Goal: Information Seeking & Learning: Learn about a topic

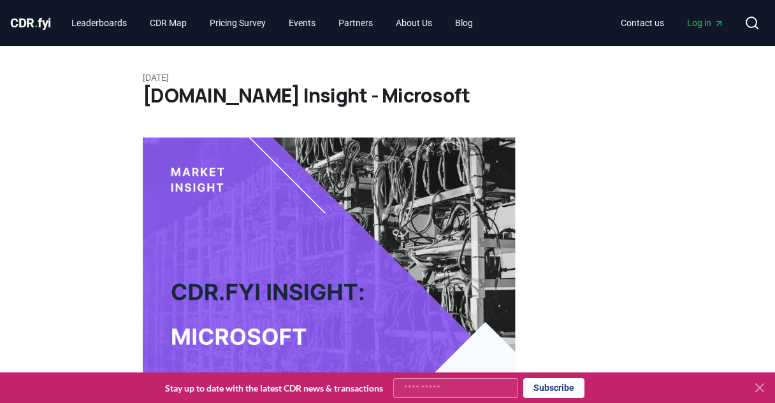
scroll to position [1565, 0]
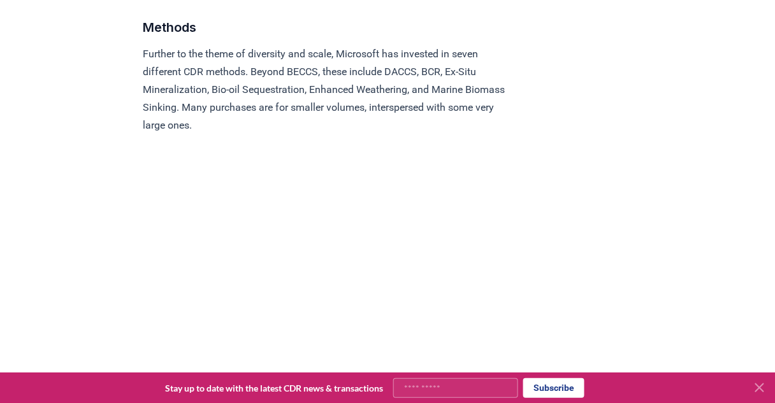
scroll to position [1372, 0]
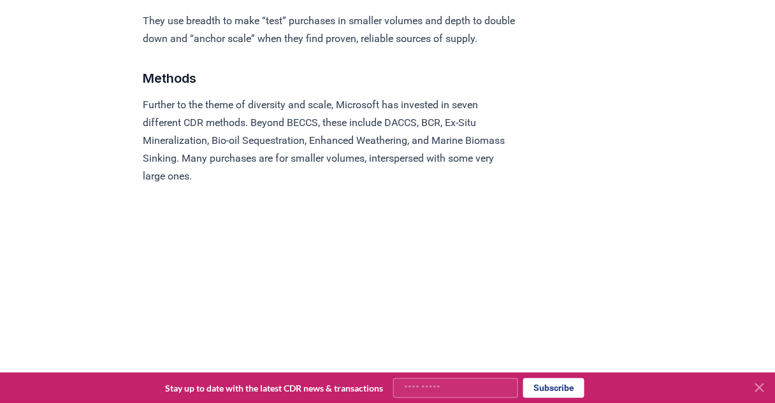
click at [324, 142] on p "Further to the theme of diversity and scale, Microsoft has invested in seven di…" at bounding box center [329, 140] width 373 height 89
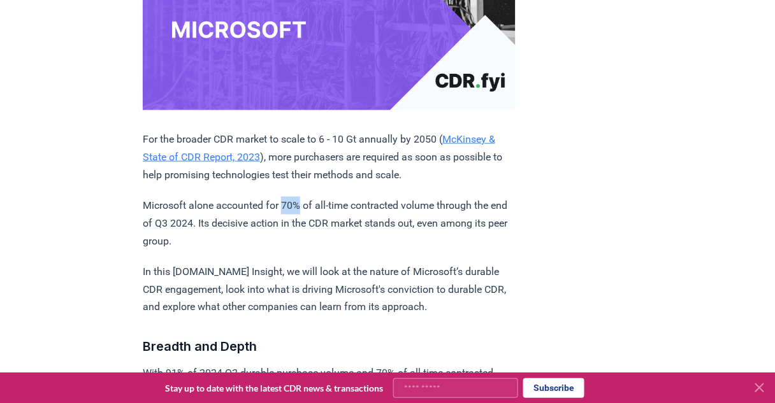
scroll to position [358, 0]
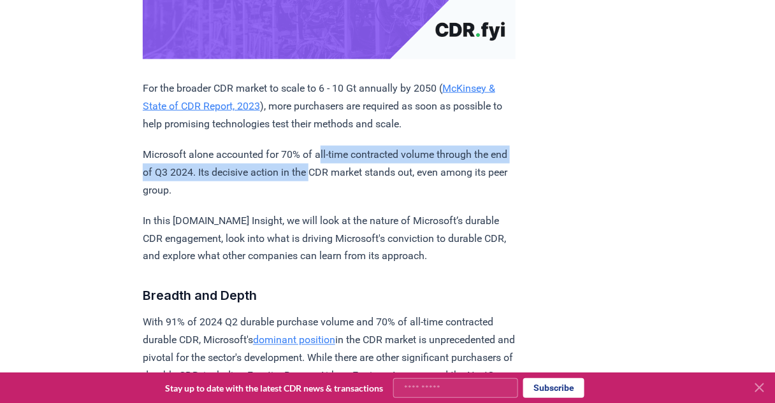
drag, startPoint x: 324, startPoint y: 141, endPoint x: 336, endPoint y: 174, distance: 35.1
click at [336, 174] on p "Microsoft alone accounted for 70% of all-time contracted volume through the end…" at bounding box center [329, 173] width 373 height 54
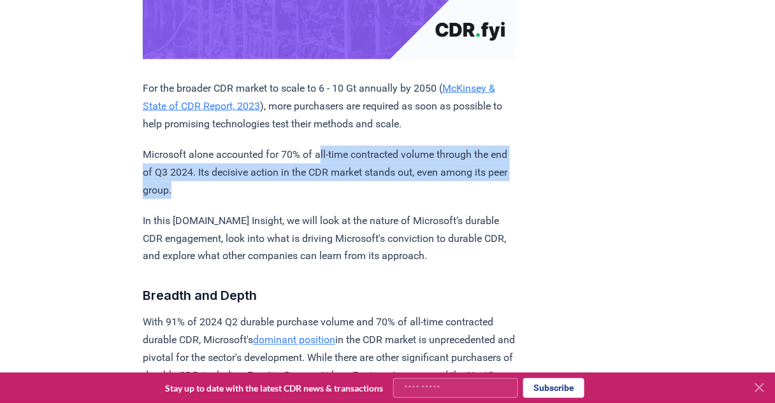
drag, startPoint x: 334, startPoint y: 182, endPoint x: 324, endPoint y: 141, distance: 42.1
click at [324, 146] on p "Microsoft alone accounted for 70% of all-time contracted volume through the end…" at bounding box center [329, 173] width 373 height 54
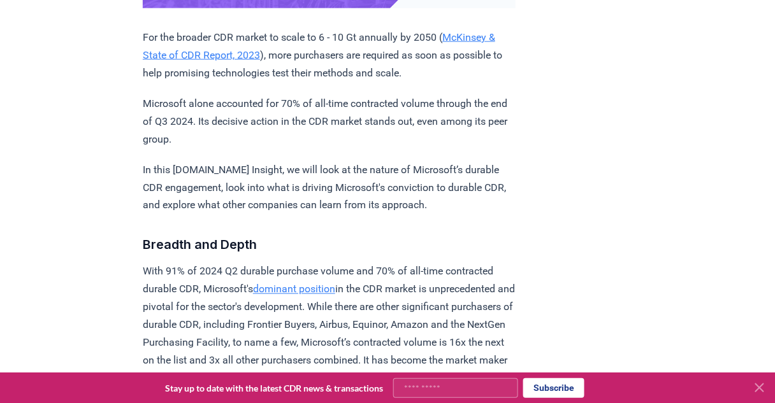
scroll to position [460, 0]
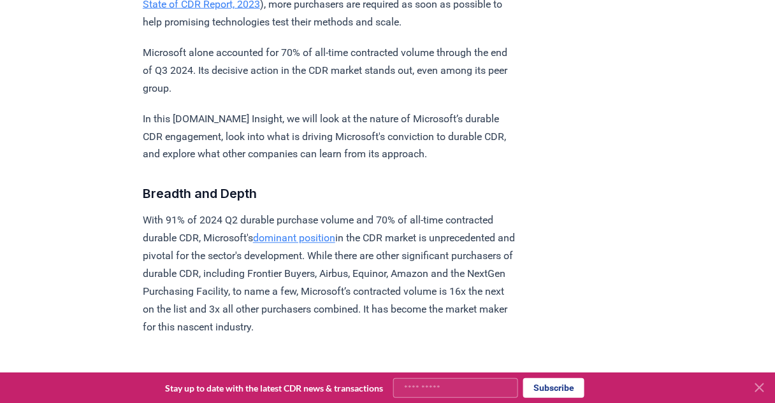
drag, startPoint x: 342, startPoint y: 209, endPoint x: 326, endPoint y: 337, distance: 128.4
click at [326, 337] on p "With 91% of 2024 Q2 durable purchase volume and 70% of all-time contracted dura…" at bounding box center [329, 274] width 373 height 125
drag, startPoint x: 327, startPoint y: 333, endPoint x: 307, endPoint y: 211, distance: 123.4
click at [307, 212] on p "With 91% of 2024 Q2 durable purchase volume and 70% of all-time contracted dura…" at bounding box center [329, 274] width 373 height 125
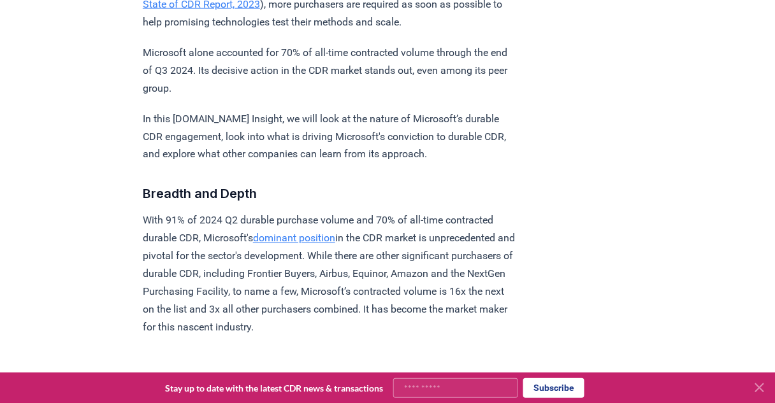
click at [307, 212] on p "With 91% of 2024 Q2 durable purchase volume and 70% of all-time contracted dura…" at bounding box center [329, 274] width 373 height 125
drag, startPoint x: 308, startPoint y: 209, endPoint x: 345, endPoint y: 336, distance: 132.3
click at [345, 336] on p "With 91% of 2024 Q2 durable purchase volume and 70% of all-time contracted dura…" at bounding box center [329, 274] width 373 height 125
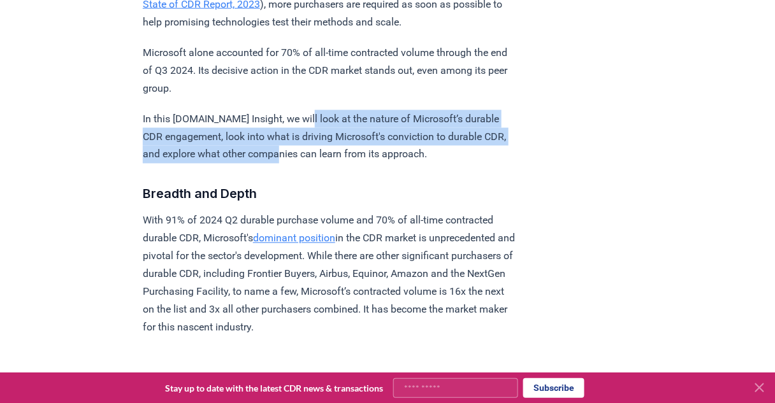
drag, startPoint x: 301, startPoint y: 104, endPoint x: 310, endPoint y: 150, distance: 47.3
click at [310, 150] on p "In this CDR.fyi Insight, we will look at the nature of Microsoft’s durable CDR …" at bounding box center [329, 137] width 373 height 54
drag, startPoint x: 293, startPoint y: 96, endPoint x: 300, endPoint y: 105, distance: 11.0
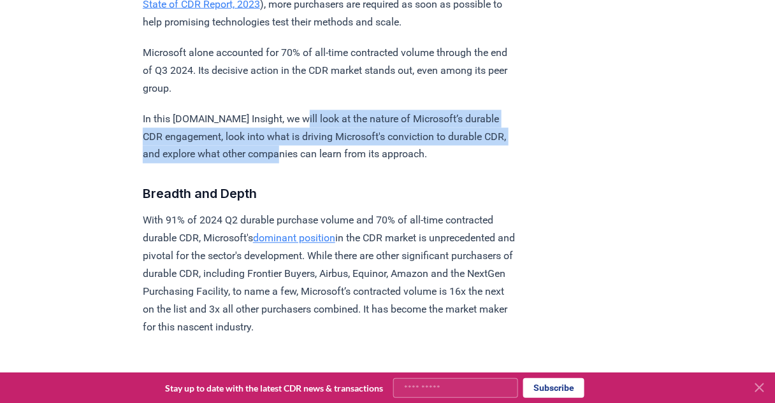
click at [305, 145] on p "In this CDR.fyi Insight, we will look at the nature of Microsoft’s durable CDR …" at bounding box center [329, 137] width 373 height 54
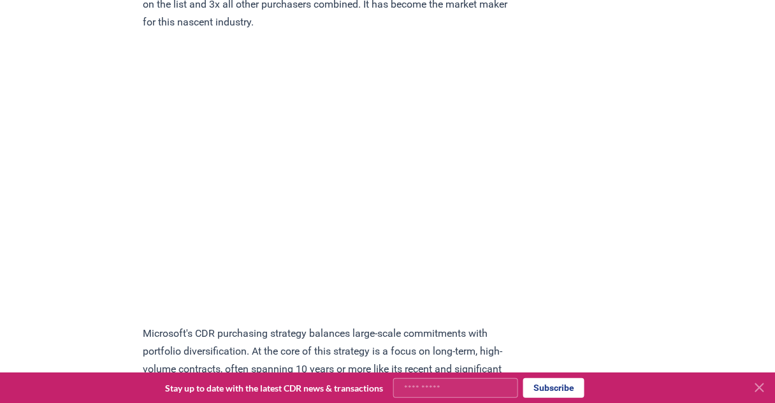
scroll to position [613, 0]
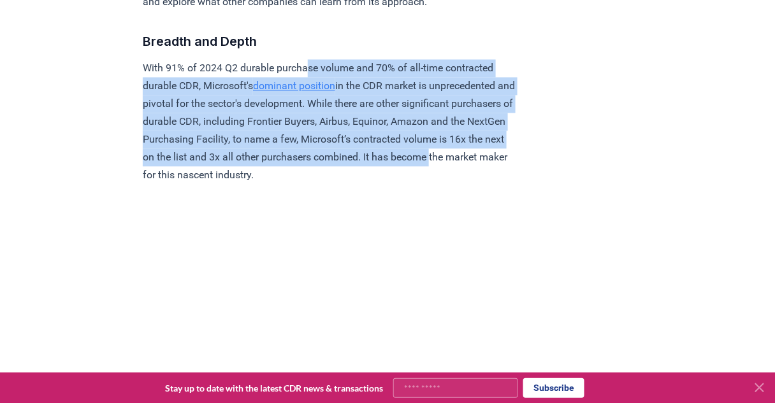
drag, startPoint x: 316, startPoint y: 60, endPoint x: 312, endPoint y: 163, distance: 103.3
click at [312, 163] on p "With 91% of 2024 Q2 durable purchase volume and 70% of all-time contracted dura…" at bounding box center [329, 121] width 373 height 125
drag, startPoint x: 309, startPoint y: 160, endPoint x: 290, endPoint y: 64, distance: 98.0
click at [290, 64] on p "With 91% of 2024 Q2 durable purchase volume and 70% of all-time contracted dura…" at bounding box center [329, 121] width 373 height 125
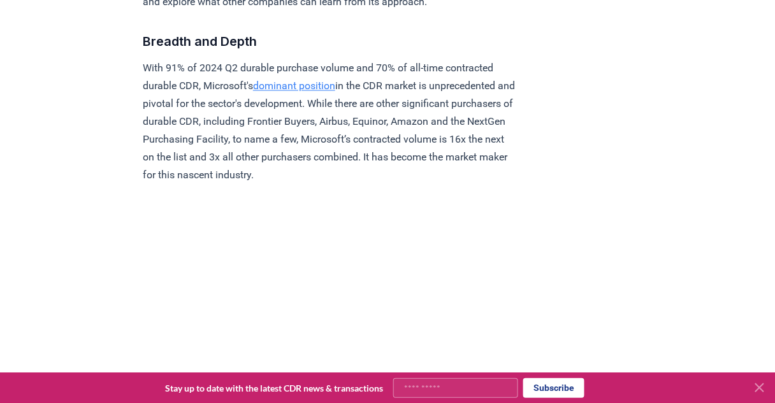
click at [300, 180] on p "With 91% of 2024 Q2 durable purchase volume and 70% of all-time contracted dura…" at bounding box center [329, 121] width 373 height 125
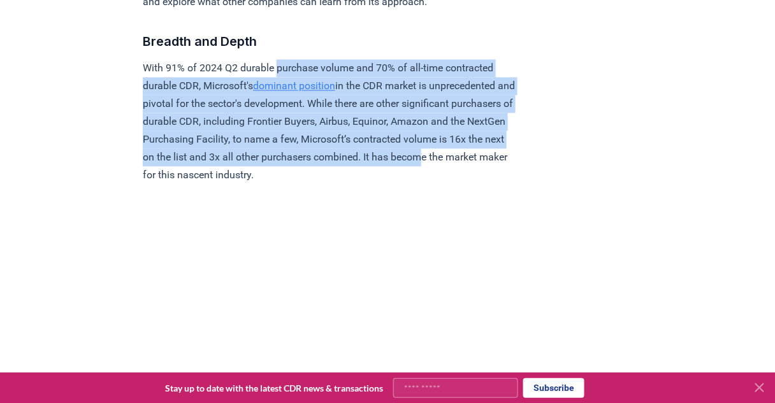
drag, startPoint x: 300, startPoint y: 173, endPoint x: 283, endPoint y: 52, distance: 122.3
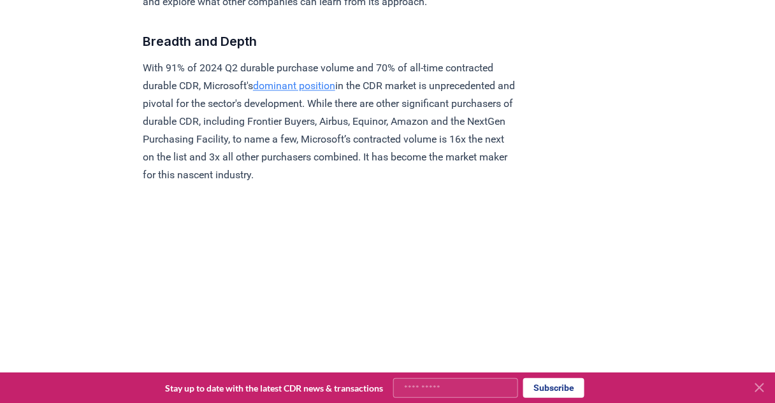
click at [305, 173] on p "With 91% of 2024 Q2 durable purchase volume and 70% of all-time contracted dura…" at bounding box center [329, 121] width 373 height 125
drag, startPoint x: 306, startPoint y: 184, endPoint x: 285, endPoint y: 61, distance: 124.2
click at [285, 61] on p "With 91% of 2024 Q2 durable purchase volume and 70% of all-time contracted dura…" at bounding box center [329, 121] width 373 height 125
click at [310, 178] on p "With 91% of 2024 Q2 durable purchase volume and 70% of all-time contracted dura…" at bounding box center [329, 121] width 373 height 125
drag, startPoint x: 304, startPoint y: 181, endPoint x: 291, endPoint y: 71, distance: 110.4
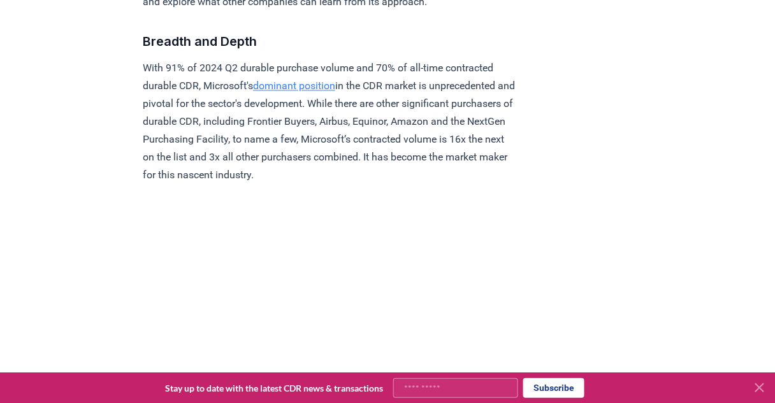
click at [291, 73] on p "With 91% of 2024 Q2 durable purchase volume and 70% of all-time contracted dura…" at bounding box center [329, 121] width 373 height 125
drag, startPoint x: 305, startPoint y: 198, endPoint x: 298, endPoint y: 177, distance: 21.8
click at [297, 170] on p "With 91% of 2024 Q2 durable purchase volume and 70% of all-time contracted dura…" at bounding box center [329, 121] width 373 height 125
click at [323, 89] on p "With 91% of 2024 Q2 durable purchase volume and 70% of all-time contracted dura…" at bounding box center [329, 121] width 373 height 125
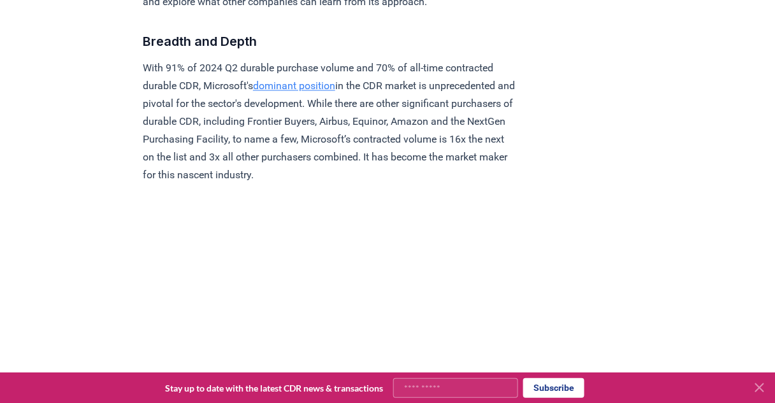
click at [322, 84] on link "dominant position" at bounding box center [294, 86] width 82 height 12
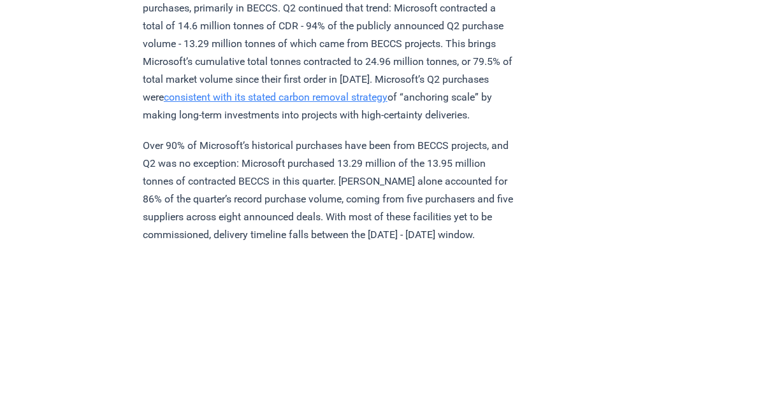
scroll to position [969, 0]
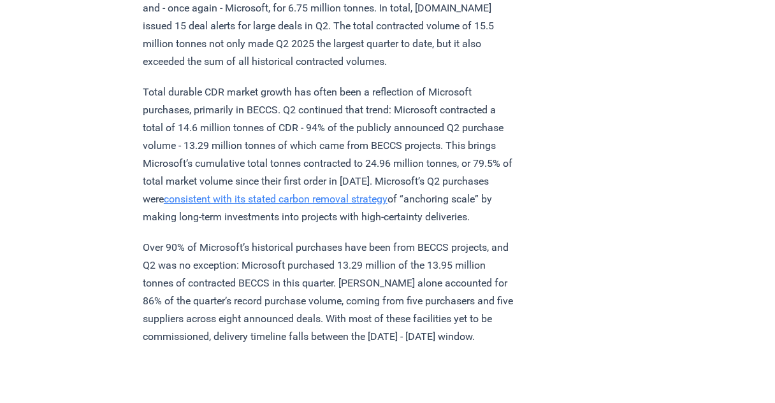
click at [329, 120] on p "Total durable CDR market growth has often been a reflection of Microsoft purcha…" at bounding box center [329, 155] width 373 height 143
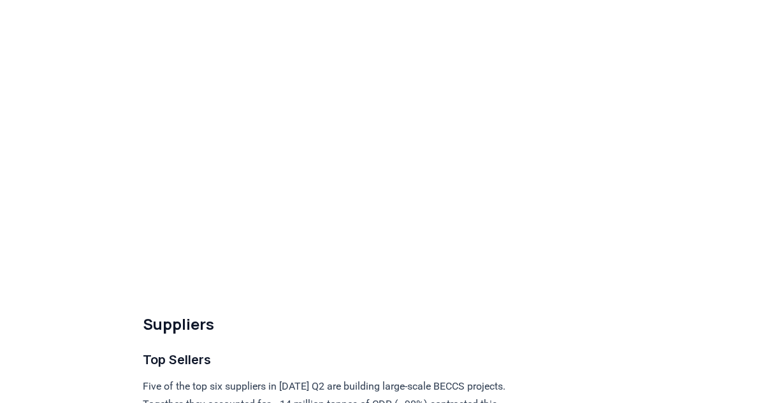
scroll to position [4078, 0]
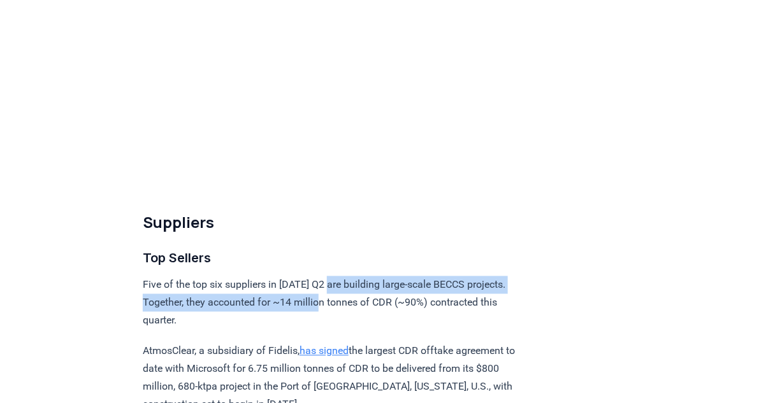
drag, startPoint x: 333, startPoint y: 316, endPoint x: 334, endPoint y: 337, distance: 21.0
click at [334, 330] on p "Five of the top six suppliers in 2025 Q2 are building large-scale BECCS project…" at bounding box center [329, 304] width 373 height 54
drag, startPoint x: 331, startPoint y: 332, endPoint x: 326, endPoint y: 304, distance: 28.4
click at [326, 304] on div "Highlights Record Quarter: more tonnes (15.48 million) were contracted in Q2 20…" at bounding box center [329, 400] width 373 height 8635
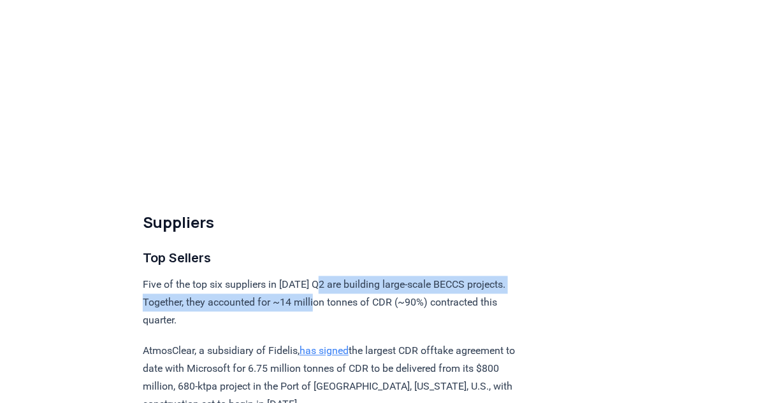
click at [326, 304] on div "Highlights Record Quarter: more tonnes (15.48 million) were contracted in Q2 20…" at bounding box center [329, 400] width 373 height 8635
drag, startPoint x: 321, startPoint y: 309, endPoint x: 328, endPoint y: 338, distance: 30.1
click at [328, 330] on p "Five of the top six suppliers in 2025 Q2 are building large-scale BECCS project…" at bounding box center [329, 304] width 373 height 54
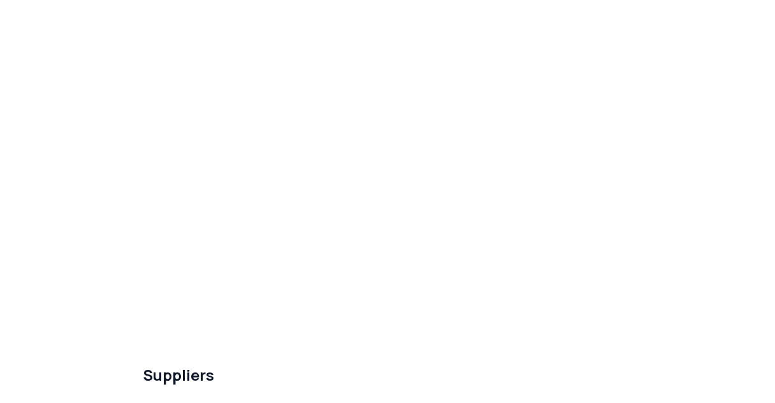
scroll to position [3721, 0]
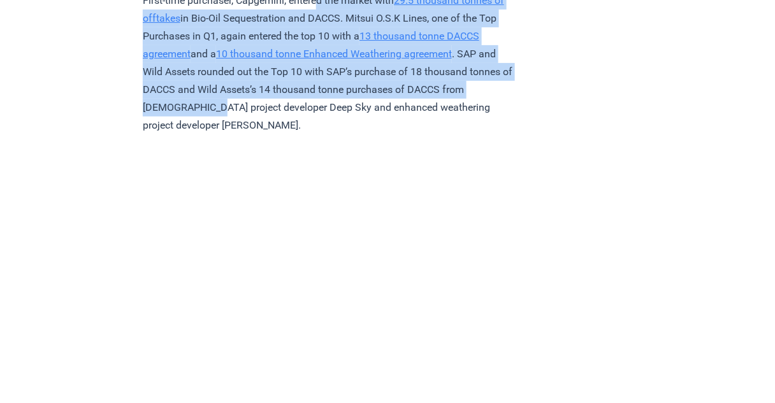
drag, startPoint x: 326, startPoint y: 24, endPoint x: 332, endPoint y: 141, distance: 116.8
click at [332, 134] on p "First-time purchaser, Capgemini, entered the market with 29.5 thousand tonnes o…" at bounding box center [329, 63] width 373 height 143
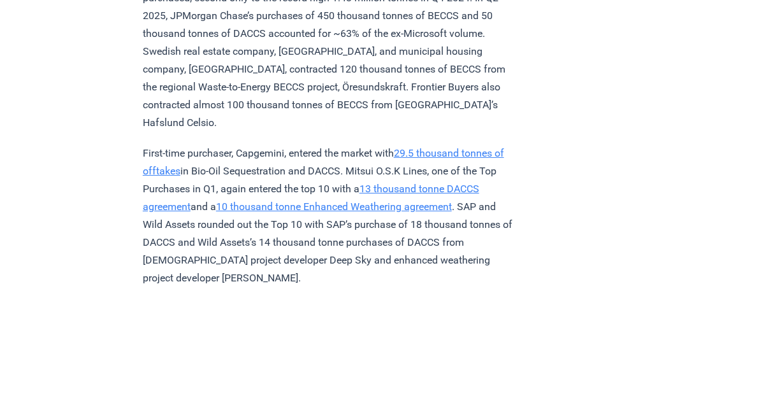
scroll to position [3517, 0]
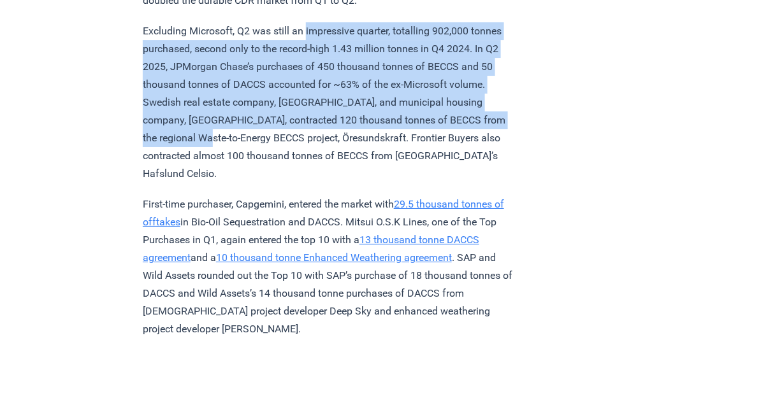
drag, startPoint x: 309, startPoint y: 57, endPoint x: 323, endPoint y: 175, distance: 118.1
click at [323, 175] on p "Excluding Microsoft, Q2 was still an impressive quarter, totalling 902,000 tonn…" at bounding box center [329, 102] width 373 height 161
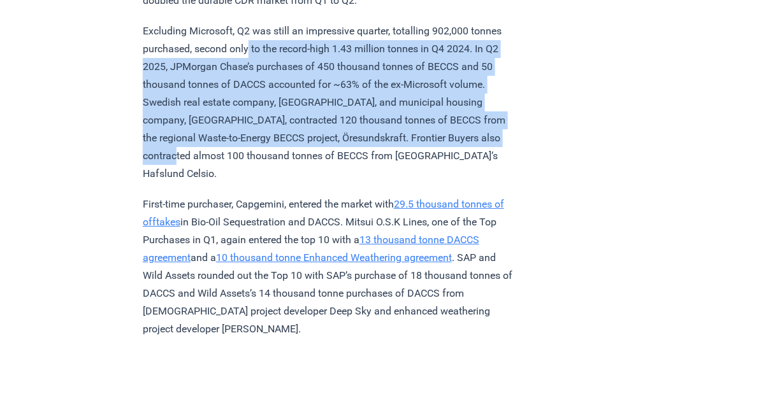
drag, startPoint x: 321, startPoint y: 195, endPoint x: 287, endPoint y: 73, distance: 126.3
click at [287, 73] on p "Excluding Microsoft, Q2 was still an impressive quarter, totalling 902,000 tonn…" at bounding box center [329, 102] width 373 height 161
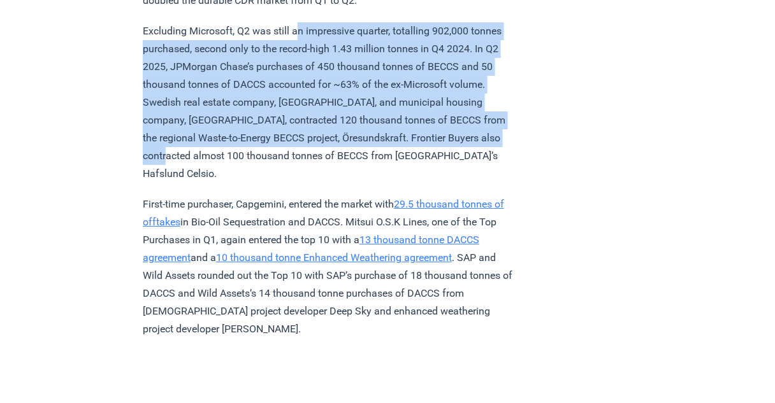
drag, startPoint x: 300, startPoint y: 58, endPoint x: 310, endPoint y: 191, distance: 133.6
click at [310, 183] on p "Excluding Microsoft, Q2 was still an impressive quarter, totalling 902,000 tonn…" at bounding box center [329, 102] width 373 height 161
drag, startPoint x: 311, startPoint y: 180, endPoint x: 293, endPoint y: 61, distance: 120.5
click at [293, 61] on p "Excluding Microsoft, Q2 was still an impressive quarter, totalling 902,000 tonn…" at bounding box center [329, 102] width 373 height 161
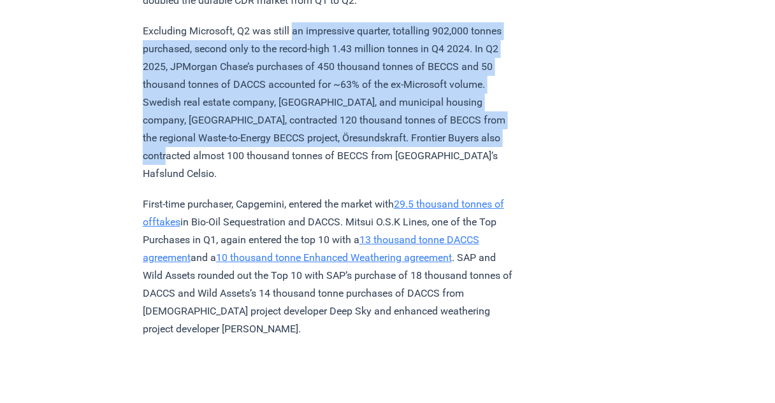
click at [293, 61] on p "Excluding Microsoft, Q2 was still an impressive quarter, totalling 902,000 tonn…" at bounding box center [329, 102] width 373 height 161
drag, startPoint x: 305, startPoint y: 61, endPoint x: 312, endPoint y: 186, distance: 125.8
click at [312, 183] on p "Excluding Microsoft, Q2 was still an impressive quarter, totalling 902,000 tonn…" at bounding box center [329, 102] width 373 height 161
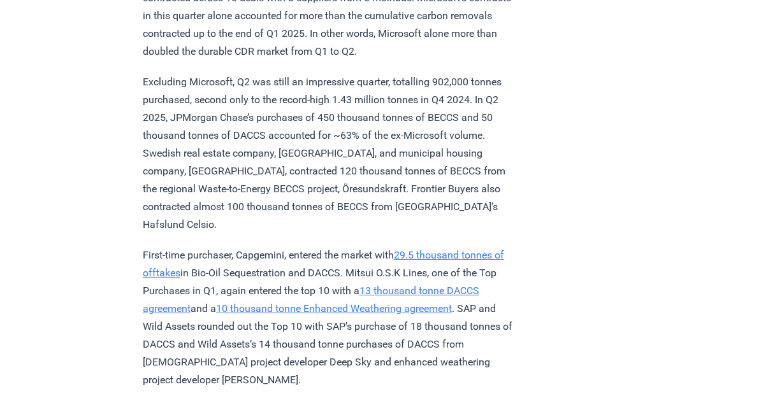
scroll to position [3364, 0]
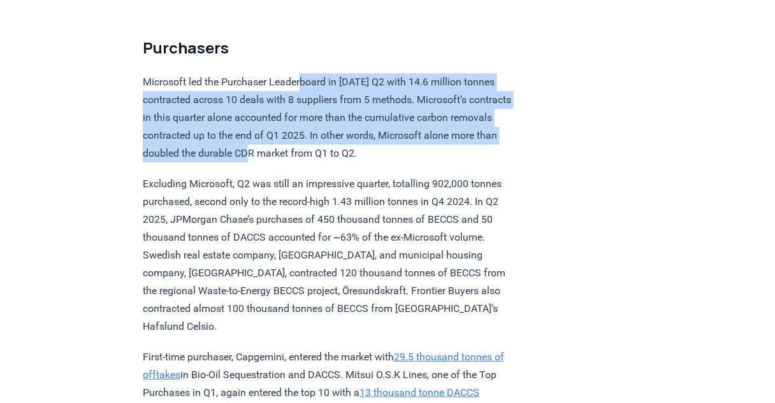
drag, startPoint x: 305, startPoint y: 116, endPoint x: 313, endPoint y: 182, distance: 66.1
click at [313, 163] on p "Microsoft led the Purchaser Leaderboard in 2025 Q2 with 14.6 million tonnes con…" at bounding box center [329, 117] width 373 height 89
drag, startPoint x: 313, startPoint y: 182, endPoint x: 296, endPoint y: 103, distance: 80.8
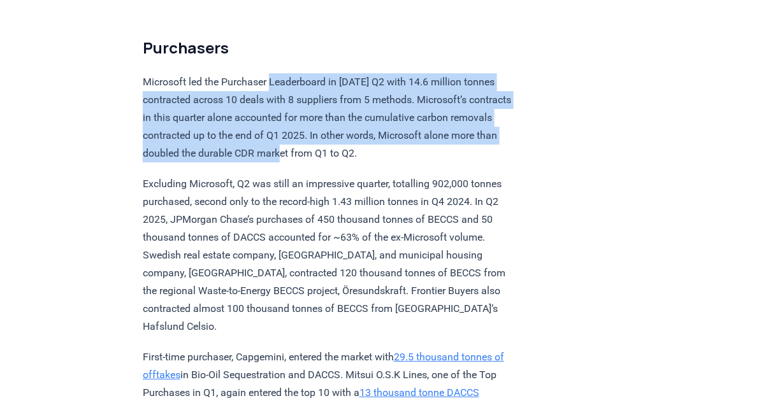
drag, startPoint x: 308, startPoint y: 114, endPoint x: 321, endPoint y: 185, distance: 72.6
click at [321, 163] on p "Microsoft led the Purchaser Leaderboard in 2025 Q2 with 14.6 million tonnes con…" at bounding box center [329, 117] width 373 height 89
drag, startPoint x: 322, startPoint y: 168, endPoint x: 301, endPoint y: 112, distance: 59.7
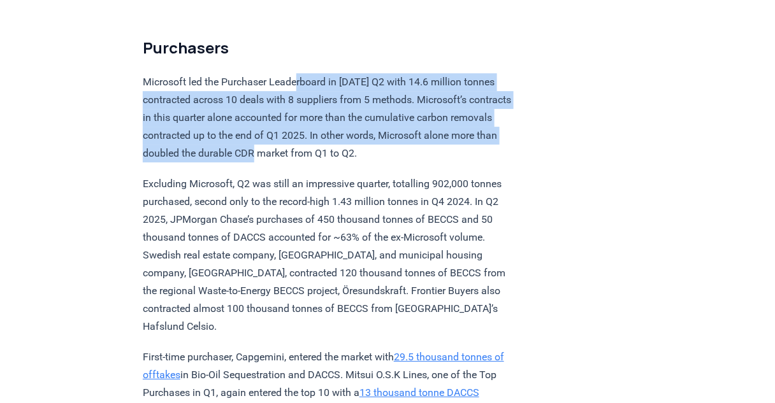
click at [301, 112] on p "Microsoft led the Purchaser Leaderboard in 2025 Q2 with 14.6 million tonnes con…" at bounding box center [329, 117] width 373 height 89
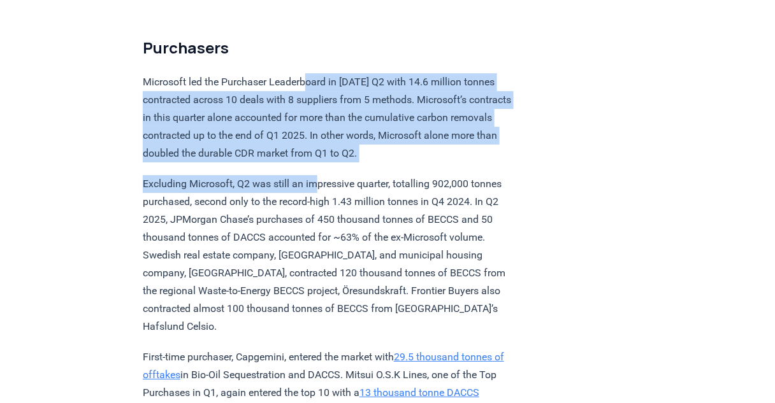
drag, startPoint x: 308, startPoint y: 110, endPoint x: 323, endPoint y: 202, distance: 93.1
click at [325, 163] on p "Microsoft led the Purchaser Leaderboard in 2025 Q2 with 14.6 million tonnes con…" at bounding box center [329, 117] width 373 height 89
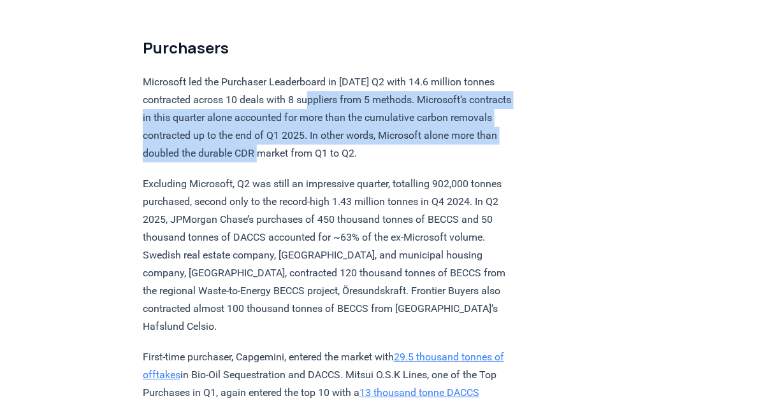
drag, startPoint x: 330, startPoint y: 186, endPoint x: 321, endPoint y: 122, distance: 64.4
click at [321, 122] on p "Microsoft led the Purchaser Leaderboard in 2025 Q2 with 14.6 million tonnes con…" at bounding box center [329, 117] width 373 height 89
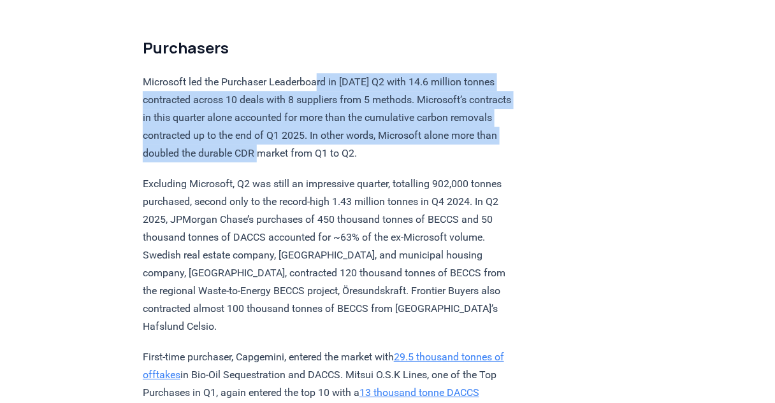
click at [331, 163] on p "Microsoft led the Purchaser Leaderboard in 2025 Q2 with 14.6 million tonnes con…" at bounding box center [329, 117] width 373 height 89
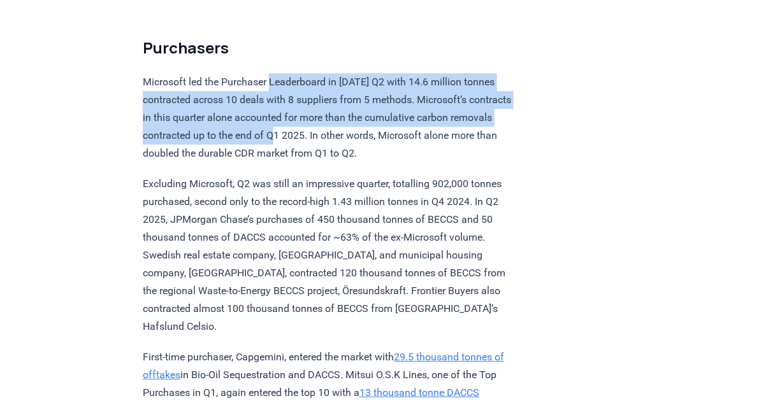
drag, startPoint x: 331, startPoint y: 173, endPoint x: 319, endPoint y: 107, distance: 67.5
click at [319, 107] on p "Microsoft led the Purchaser Leaderboard in 2025 Q2 with 14.6 million tonnes con…" at bounding box center [329, 117] width 373 height 89
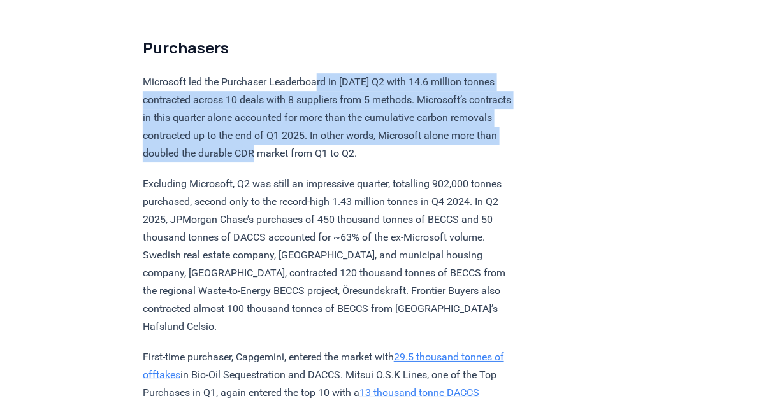
drag, startPoint x: 324, startPoint y: 143, endPoint x: 324, endPoint y: 182, distance: 39.5
click at [324, 163] on p "Microsoft led the Purchaser Leaderboard in 2025 Q2 with 14.6 million tonnes con…" at bounding box center [329, 117] width 373 height 89
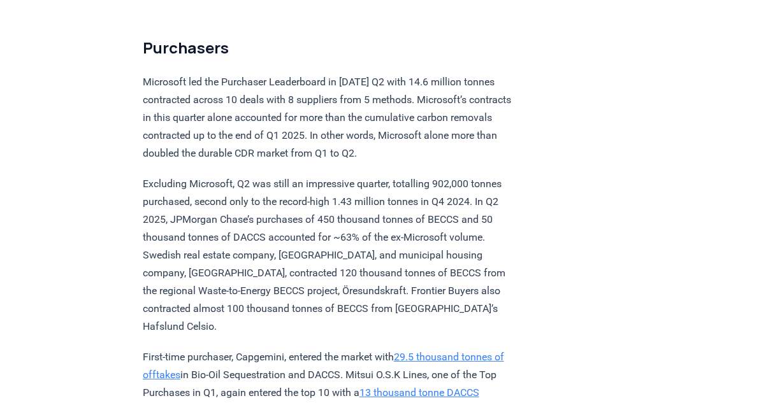
scroll to position [3466, 0]
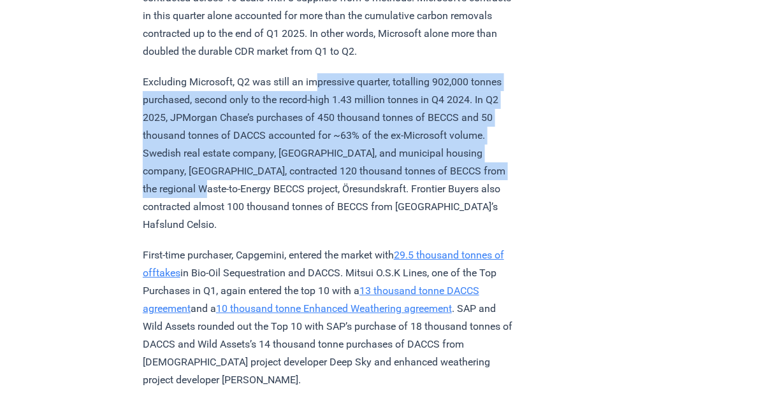
drag, startPoint x: 321, startPoint y: 115, endPoint x: 319, endPoint y: 220, distance: 105.2
click at [319, 220] on p "Excluding Microsoft, Q2 was still an impressive quarter, totalling 902,000 tonn…" at bounding box center [329, 153] width 373 height 161
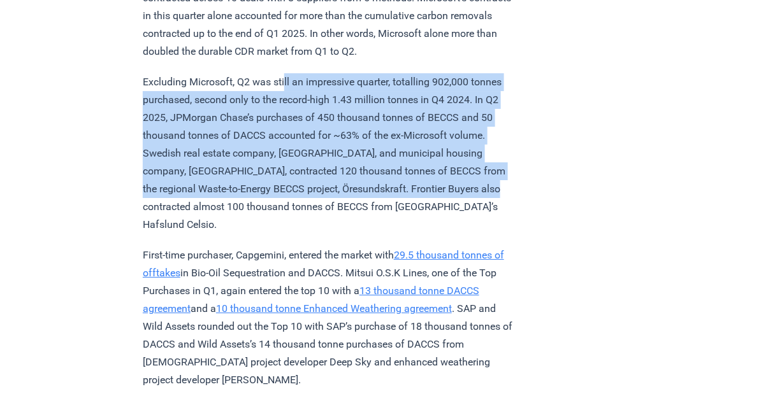
drag, startPoint x: 277, startPoint y: 243, endPoint x: 291, endPoint y: 113, distance: 130.7
click at [287, 110] on p "Excluding Microsoft, Q2 was still an impressive quarter, totalling 902,000 tonn…" at bounding box center [329, 153] width 373 height 161
click at [291, 113] on p "Excluding Microsoft, Q2 was still an impressive quarter, totalling 902,000 tonn…" at bounding box center [329, 153] width 373 height 161
drag, startPoint x: 316, startPoint y: 109, endPoint x: 332, endPoint y: 237, distance: 129.2
click at [332, 234] on p "Excluding Microsoft, Q2 was still an impressive quarter, totalling 902,000 tonn…" at bounding box center [329, 153] width 373 height 161
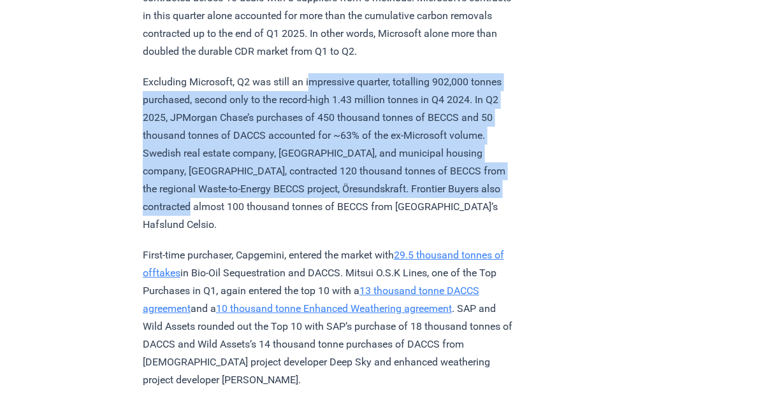
click at [332, 234] on p "Excluding Microsoft, Q2 was still an impressive quarter, totalling 902,000 tonn…" at bounding box center [329, 153] width 373 height 161
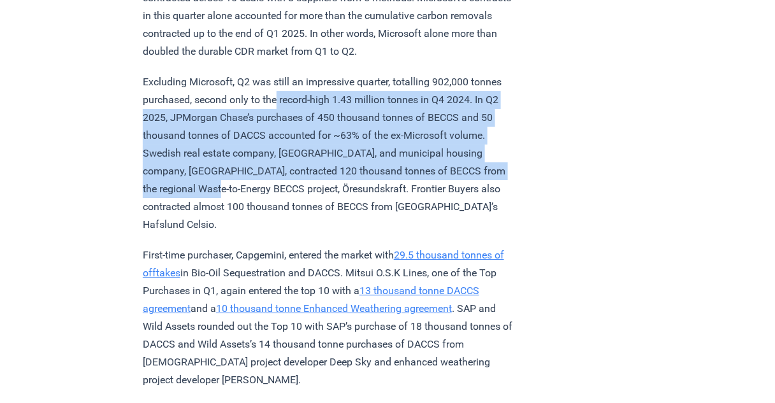
drag, startPoint x: 333, startPoint y: 226, endPoint x: 315, endPoint y: 124, distance: 103.5
click at [315, 124] on p "Excluding Microsoft, Q2 was still an impressive quarter, totalling 902,000 tonn…" at bounding box center [329, 153] width 373 height 161
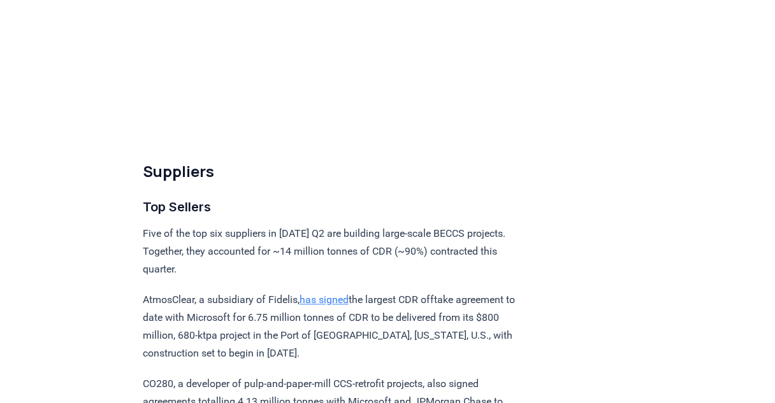
scroll to position [4231, 0]
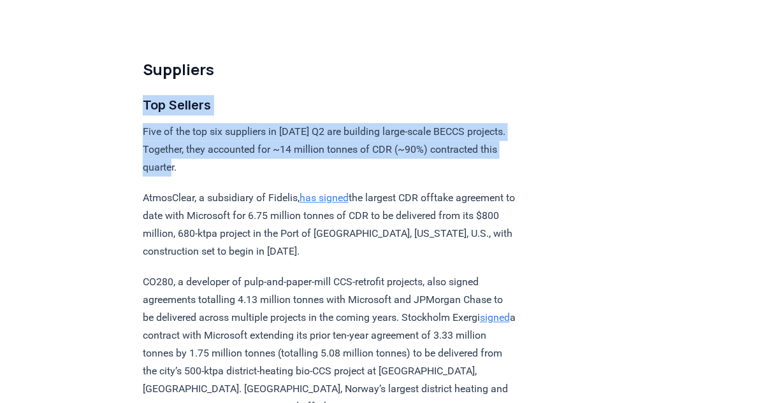
drag, startPoint x: 110, startPoint y: 144, endPoint x: 234, endPoint y: 203, distance: 137.1
click at [234, 203] on div "July 24, 2025 2025 Q2 Durable CDR Market Update - Biggest Quarter Ever Highligh…" at bounding box center [387, 190] width 775 height 8750
click at [234, 177] on p "Five of the top six suppliers in 2025 Q2 are building large-scale BECCS project…" at bounding box center [329, 151] width 373 height 54
drag, startPoint x: 255, startPoint y: 203, endPoint x: 152, endPoint y: 131, distance: 125.9
click at [152, 131] on div "Highlights Record Quarter: more tonnes (15.48 million) were contracted in Q2 20…" at bounding box center [329, 247] width 373 height 8635
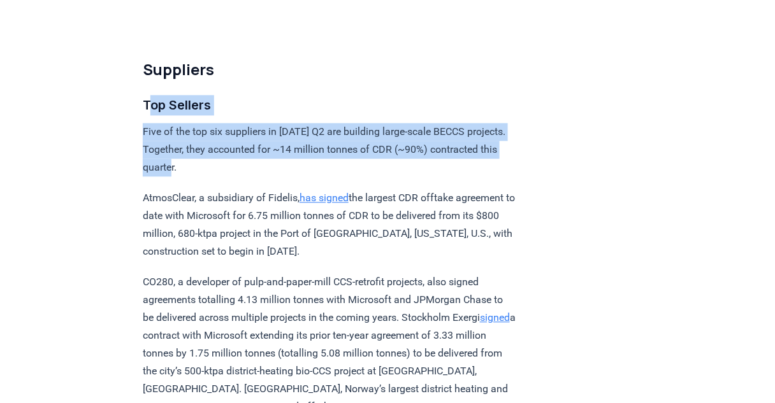
click at [152, 116] on h3 "Top Sellers" at bounding box center [329, 106] width 373 height 20
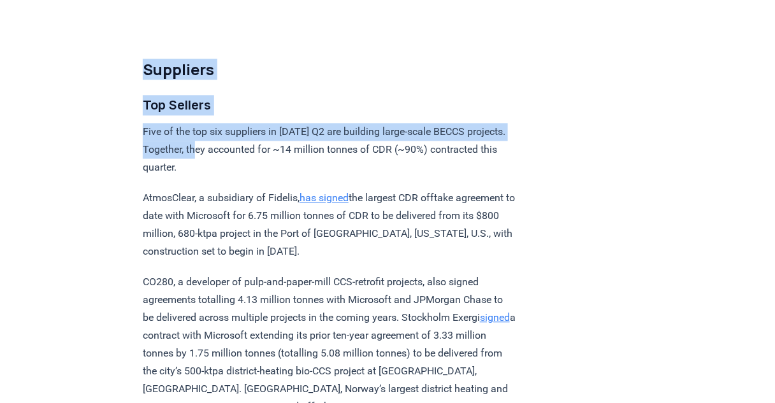
drag, startPoint x: 126, startPoint y: 103, endPoint x: 207, endPoint y: 180, distance: 111.8
click at [207, 180] on div "July 24, 2025 2025 Q2 Durable CDR Market Update - Biggest Quarter Ever Highligh…" at bounding box center [387, 190] width 775 height 8750
click at [207, 177] on p "Five of the top six suppliers in 2025 Q2 are building large-scale BECCS project…" at bounding box center [329, 151] width 373 height 54
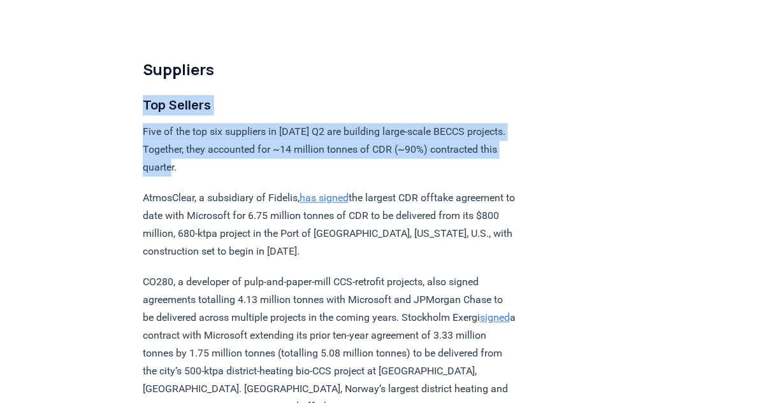
drag, startPoint x: 214, startPoint y: 203, endPoint x: 131, endPoint y: 117, distance: 119.5
click at [131, 117] on div "July 24, 2025 2025 Q2 Durable CDR Market Update - Biggest Quarter Ever Highligh…" at bounding box center [387, 190] width 775 height 8750
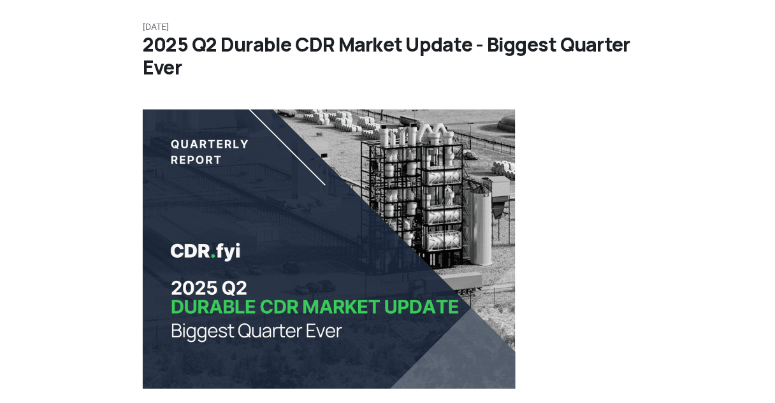
scroll to position [0, 0]
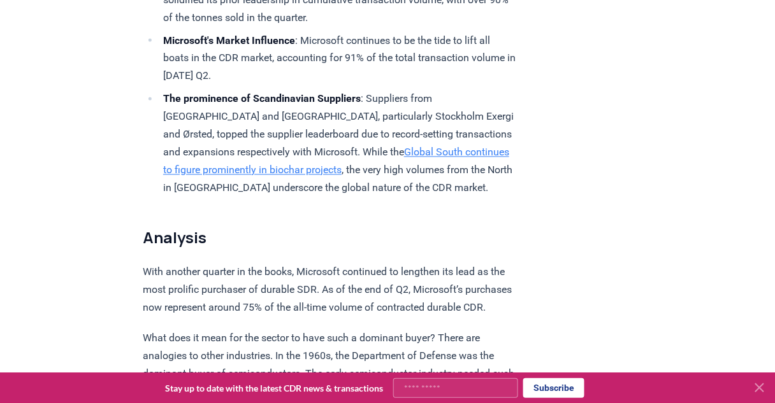
scroll to position [612, 0]
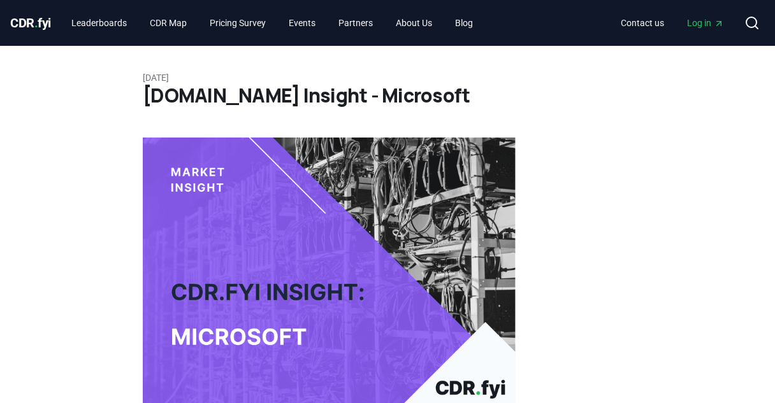
scroll to position [613, 0]
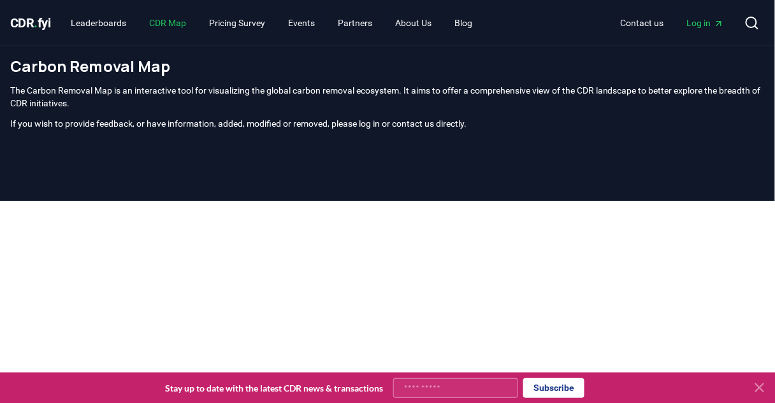
click at [170, 27] on link "CDR Map" at bounding box center [168, 22] width 57 height 23
click at [99, 26] on link "Leaderboards" at bounding box center [99, 22] width 76 height 23
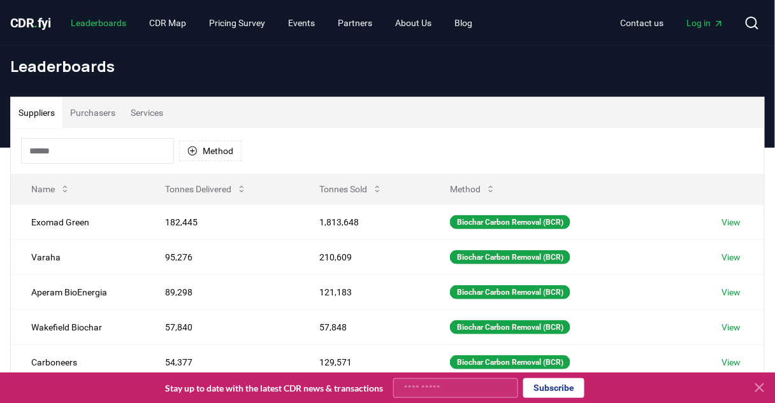
scroll to position [51, 0]
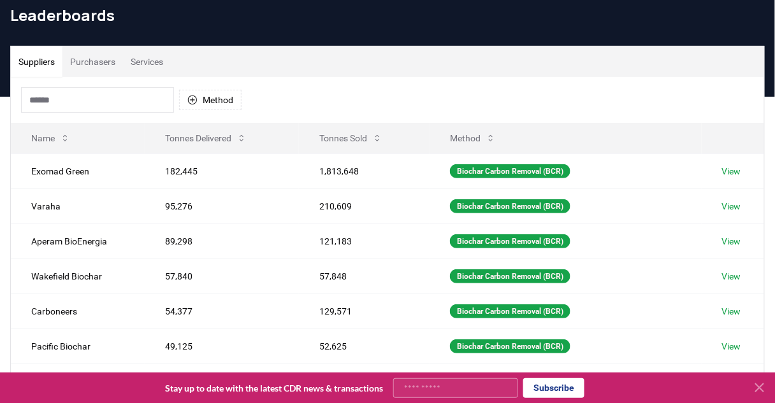
click at [93, 69] on button "Purchasers" at bounding box center [92, 62] width 61 height 31
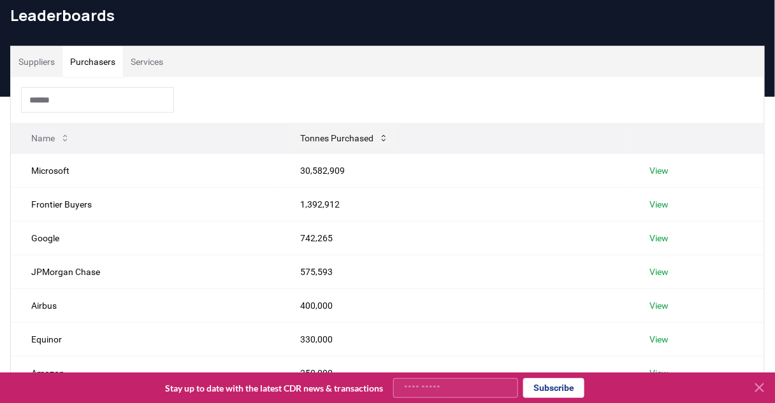
click at [379, 136] on icon at bounding box center [384, 138] width 10 height 10
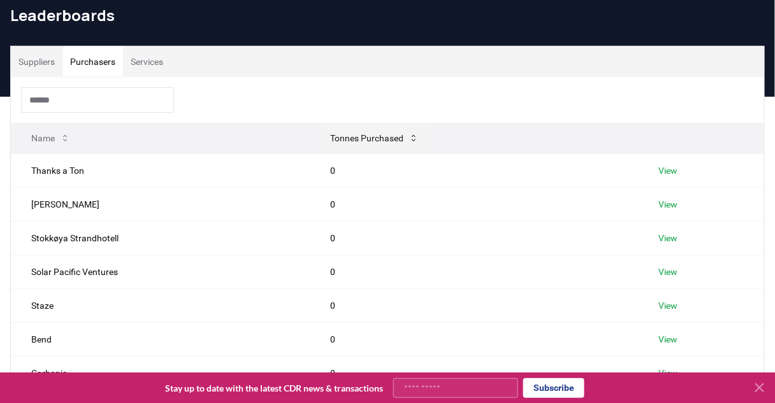
click at [392, 134] on button "Tonnes Purchased" at bounding box center [374, 138] width 109 height 25
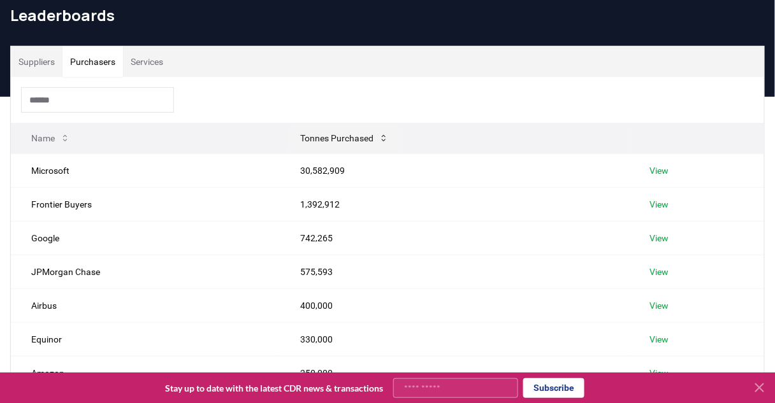
click at [379, 135] on icon at bounding box center [384, 138] width 10 height 10
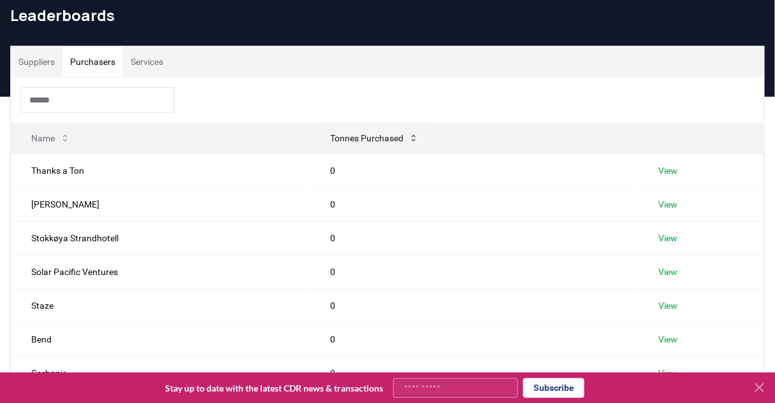
click at [379, 135] on button "Tonnes Purchased" at bounding box center [374, 138] width 109 height 25
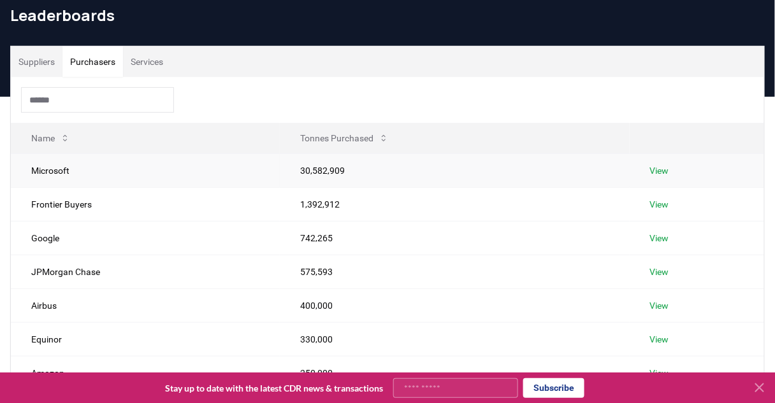
click at [663, 170] on link "View" at bounding box center [659, 170] width 19 height 13
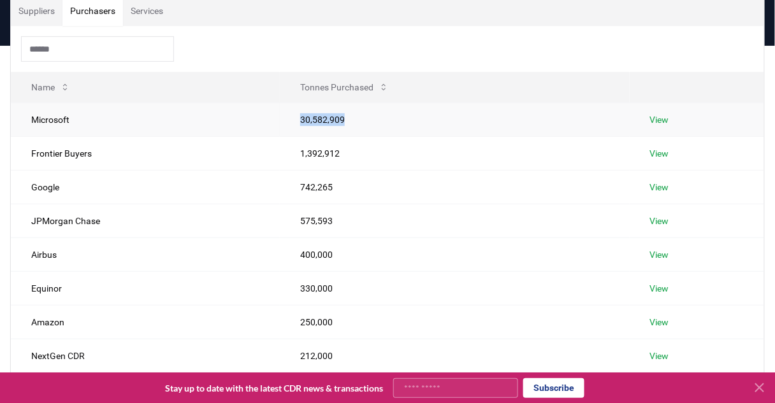
drag, startPoint x: 285, startPoint y: 117, endPoint x: 386, endPoint y: 119, distance: 100.7
click at [386, 119] on td "30,582,909" at bounding box center [455, 120] width 350 height 34
drag, startPoint x: 249, startPoint y: 152, endPoint x: 382, endPoint y: 153, distance: 133.9
click at [382, 153] on tr "Frontier Buyers 1,392,912 View" at bounding box center [387, 153] width 753 height 34
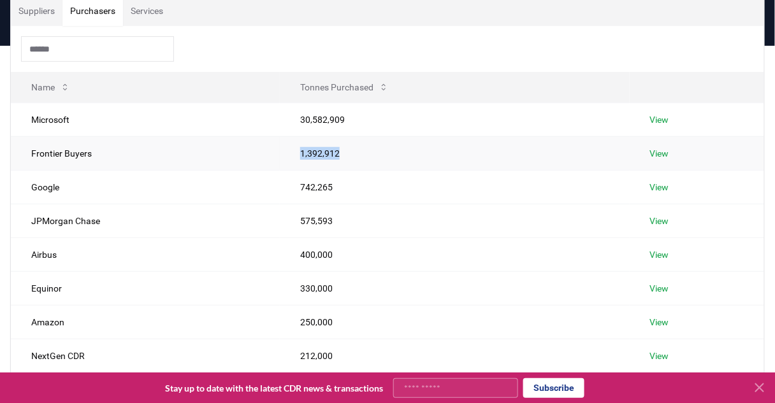
click at [382, 153] on td "1,392,912" at bounding box center [455, 153] width 350 height 34
drag, startPoint x: 261, startPoint y: 117, endPoint x: 398, endPoint y: 120, distance: 137.1
click at [398, 120] on tr "Microsoft 30,582,909 View" at bounding box center [387, 120] width 753 height 34
drag, startPoint x: 273, startPoint y: 147, endPoint x: 394, endPoint y: 154, distance: 120.6
click at [394, 154] on tr "Frontier Buyers 1,392,912 View" at bounding box center [387, 153] width 753 height 34
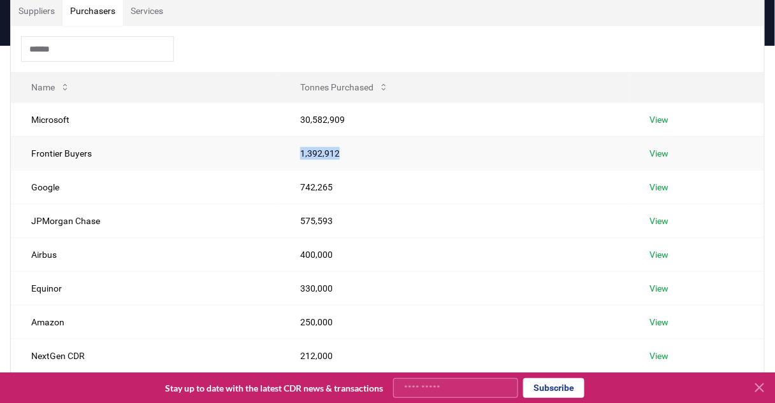
click at [210, 159] on td "Frontier Buyers" at bounding box center [145, 153] width 269 height 34
drag, startPoint x: 392, startPoint y: 156, endPoint x: 450, endPoint y: 150, distance: 58.3
click at [450, 150] on tr "Frontier Buyers 1,392,912 View" at bounding box center [387, 153] width 753 height 34
click at [450, 150] on td "1,392,912" at bounding box center [455, 153] width 350 height 34
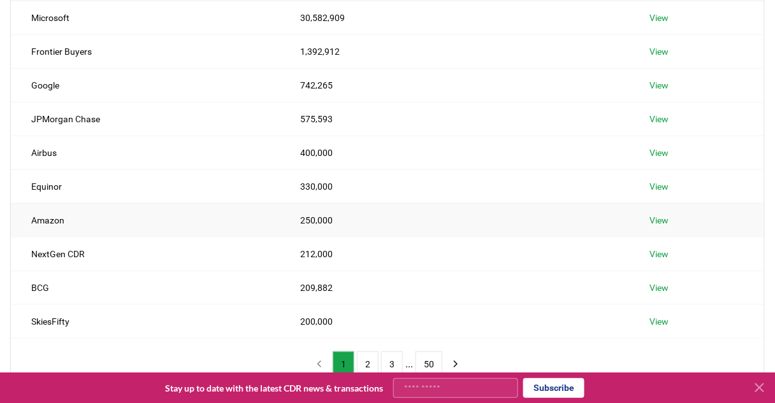
scroll to position [0, 0]
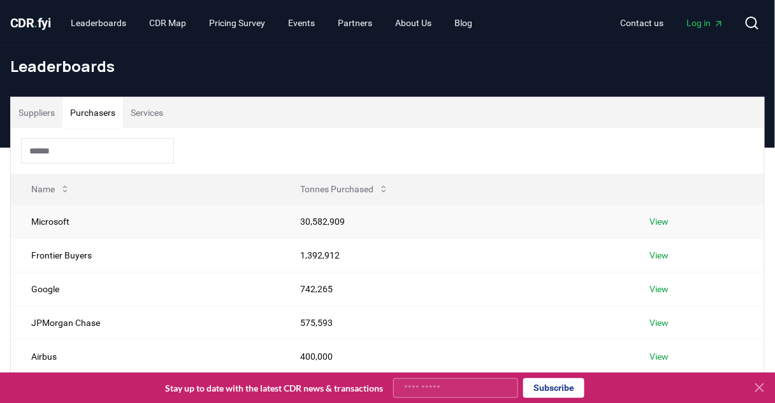
click at [145, 223] on td "Microsoft" at bounding box center [145, 222] width 269 height 34
click at [303, 223] on td "30,582,909" at bounding box center [455, 222] width 350 height 34
click at [338, 223] on td "30,582,909" at bounding box center [455, 222] width 350 height 34
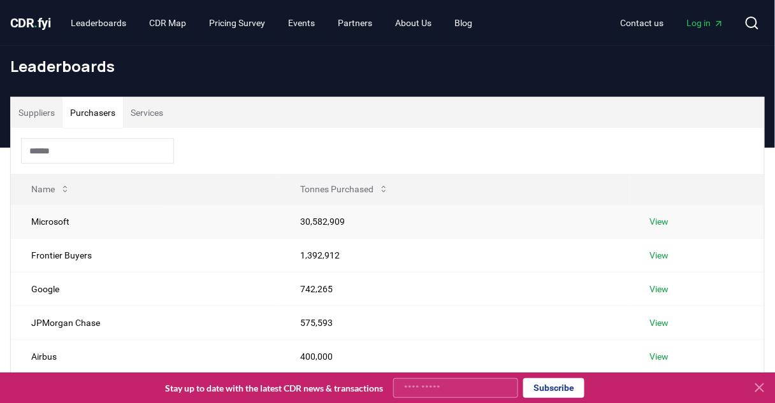
click at [660, 224] on link "View" at bounding box center [659, 221] width 19 height 13
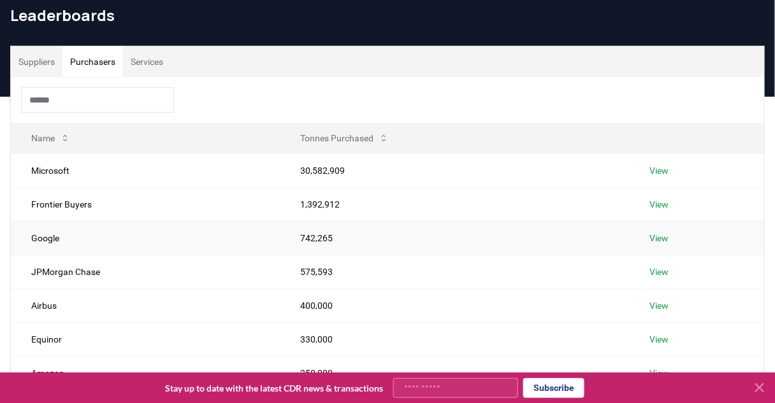
click at [656, 232] on link "View" at bounding box center [659, 238] width 19 height 13
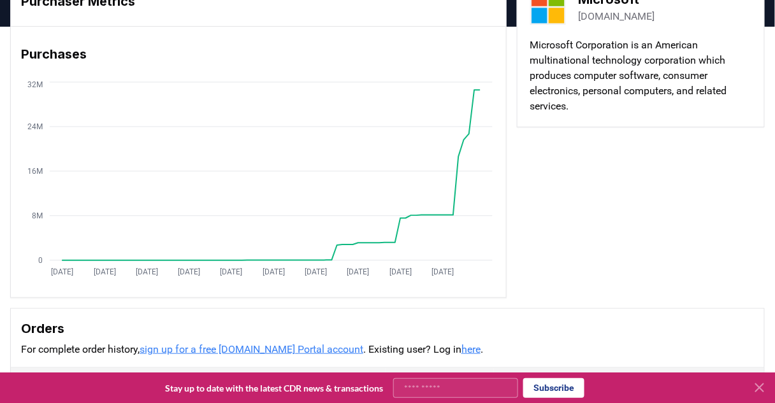
scroll to position [19, 0]
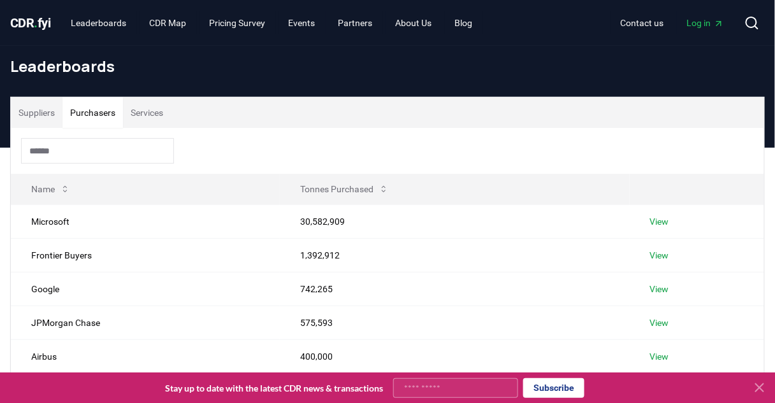
click at [92, 126] on button "Purchasers" at bounding box center [92, 113] width 61 height 31
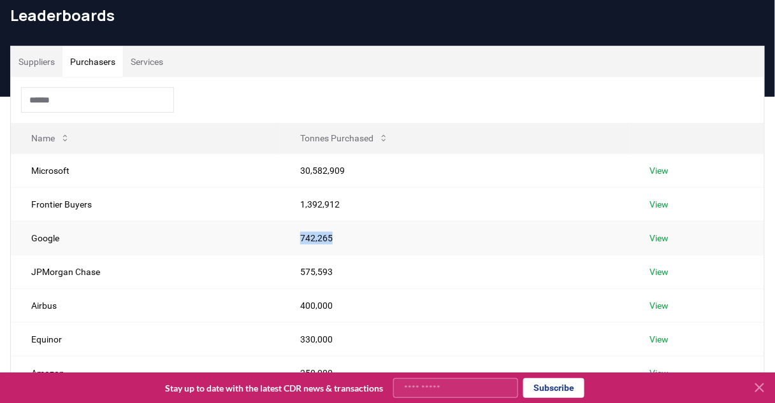
drag, startPoint x: 275, startPoint y: 235, endPoint x: 395, endPoint y: 233, distance: 120.5
click at [395, 233] on tr "Google 742,265 View" at bounding box center [387, 238] width 753 height 34
click at [395, 233] on td "742,265" at bounding box center [455, 238] width 350 height 34
drag, startPoint x: 300, startPoint y: 238, endPoint x: 238, endPoint y: 245, distance: 62.2
click at [238, 245] on tr "Google 742,265 View" at bounding box center [387, 238] width 753 height 34
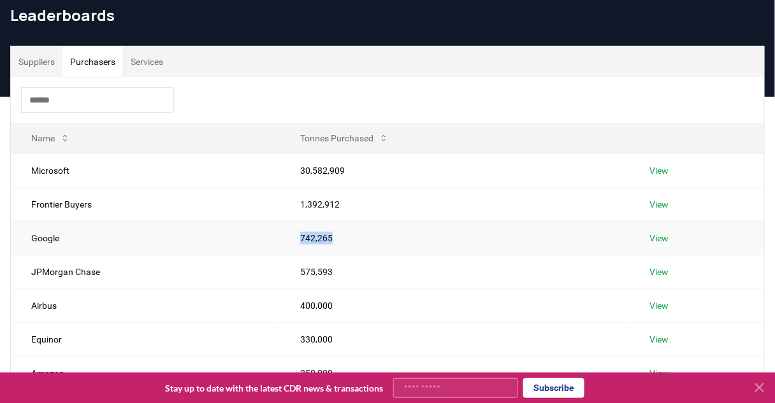
click at [238, 245] on td "Google" at bounding box center [145, 238] width 269 height 34
drag, startPoint x: 249, startPoint y: 236, endPoint x: 405, endPoint y: 242, distance: 156.3
click at [405, 242] on tr "Google 742,265 View" at bounding box center [387, 238] width 753 height 34
click at [405, 242] on td "742,265" at bounding box center [455, 238] width 350 height 34
drag, startPoint x: 337, startPoint y: 242, endPoint x: 257, endPoint y: 242, distance: 79.7
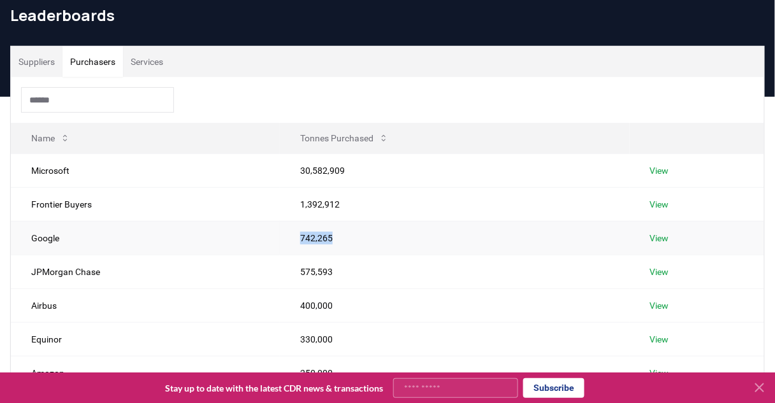
click at [270, 241] on tr "Google 742,265 View" at bounding box center [387, 238] width 753 height 34
click at [254, 243] on td "Google" at bounding box center [145, 238] width 269 height 34
drag, startPoint x: 335, startPoint y: 242, endPoint x: 391, endPoint y: 240, distance: 55.5
click at [388, 240] on tr "Google 742,265 View" at bounding box center [387, 238] width 753 height 34
click at [391, 240] on td "742,265" at bounding box center [455, 238] width 350 height 34
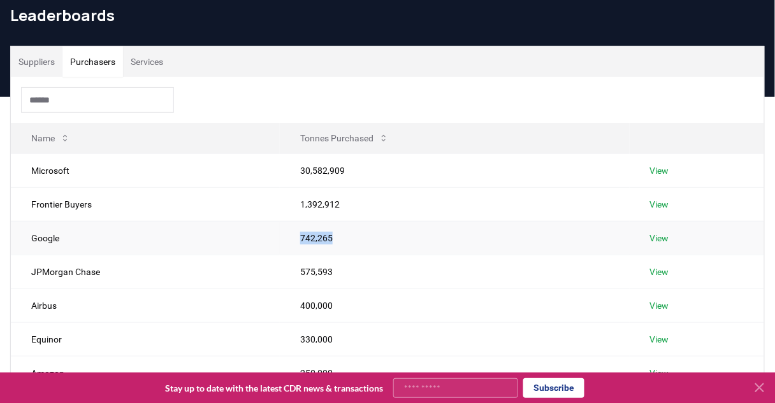
drag, startPoint x: 291, startPoint y: 243, endPoint x: 219, endPoint y: 243, distance: 72.0
click at [233, 243] on tr "Google 742,265 View" at bounding box center [387, 238] width 753 height 34
click at [389, 233] on td "742,265" at bounding box center [455, 238] width 350 height 34
drag, startPoint x: 361, startPoint y: 236, endPoint x: 239, endPoint y: 238, distance: 122.4
click at [246, 237] on tr "Google 742,265 View" at bounding box center [387, 238] width 753 height 34
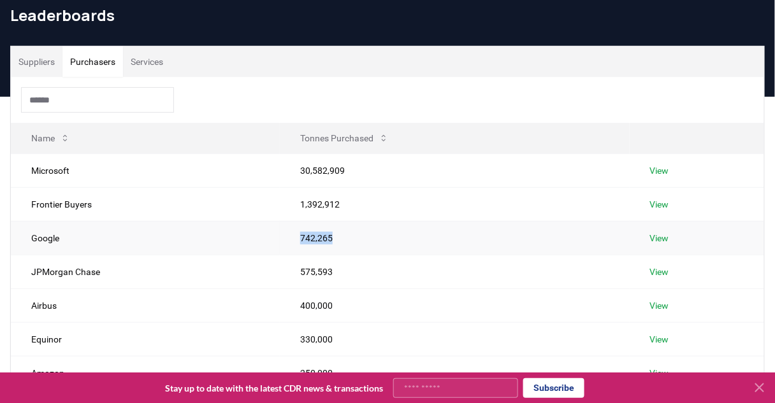
click at [238, 238] on td "Google" at bounding box center [145, 238] width 269 height 34
drag, startPoint x: 279, startPoint y: 238, endPoint x: 406, endPoint y: 233, distance: 126.9
click at [389, 235] on tr "Google 742,265 View" at bounding box center [387, 238] width 753 height 34
click at [408, 233] on td "742,265" at bounding box center [455, 238] width 350 height 34
drag, startPoint x: 336, startPoint y: 242, endPoint x: 268, endPoint y: 244, distance: 67.6
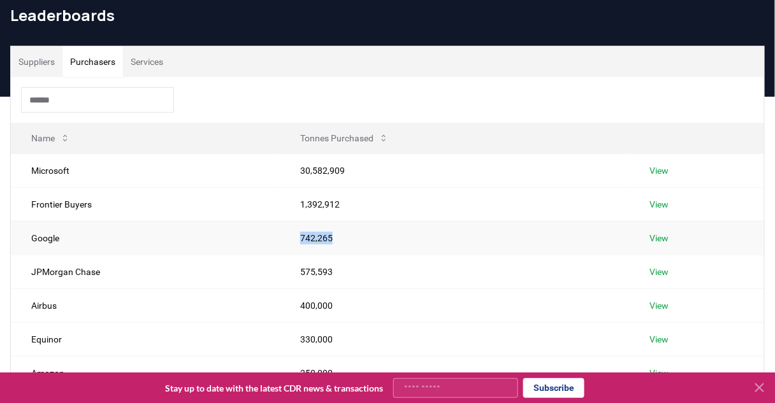
click at [280, 243] on td "742,265" at bounding box center [455, 238] width 350 height 34
drag, startPoint x: 257, startPoint y: 244, endPoint x: 270, endPoint y: 244, distance: 12.7
click at [263, 244] on td "Google" at bounding box center [145, 238] width 269 height 34
drag, startPoint x: 290, startPoint y: 243, endPoint x: 390, endPoint y: 240, distance: 100.1
click at [388, 240] on td "742,265" at bounding box center [455, 238] width 350 height 34
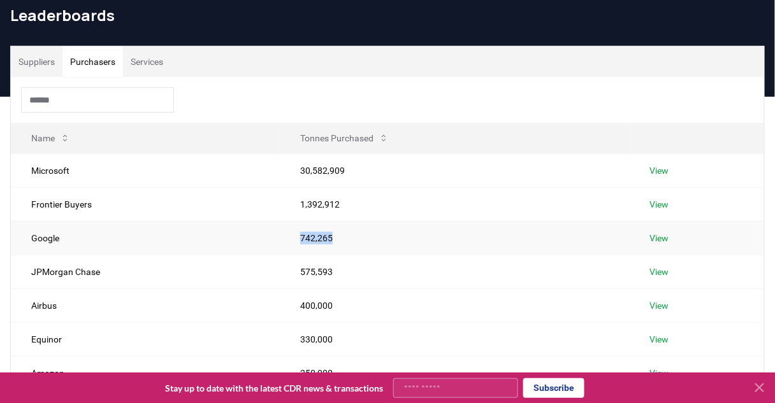
click at [400, 240] on td "742,265" at bounding box center [455, 238] width 350 height 34
drag, startPoint x: 307, startPoint y: 243, endPoint x: 249, endPoint y: 244, distance: 58.7
click at [256, 243] on tr "Google 742,265 View" at bounding box center [387, 238] width 753 height 34
click at [405, 239] on td "742,265" at bounding box center [455, 238] width 350 height 34
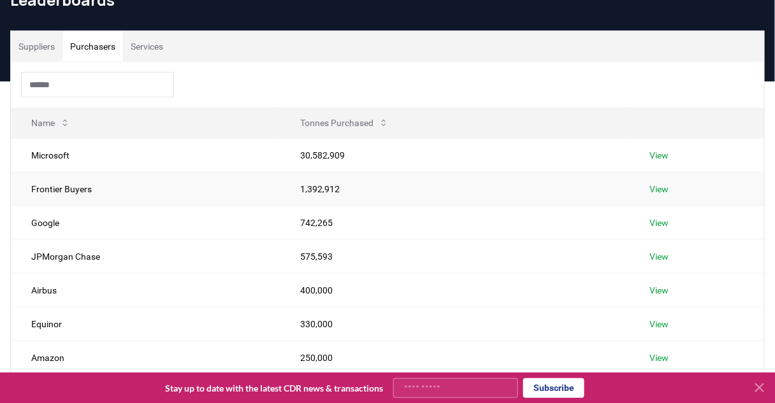
drag, startPoint x: 273, startPoint y: 180, endPoint x: 185, endPoint y: 189, distance: 88.4
click at [185, 189] on td "Frontier Buyers" at bounding box center [145, 189] width 269 height 34
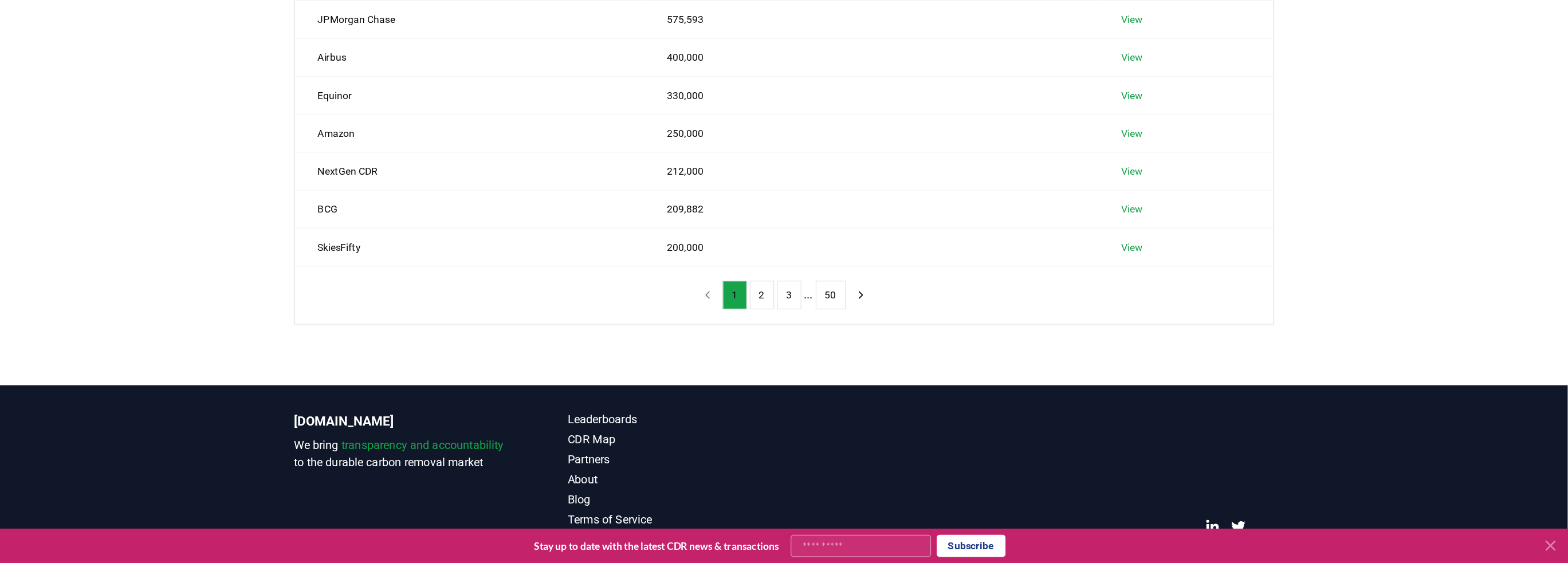
scroll to position [0, 0]
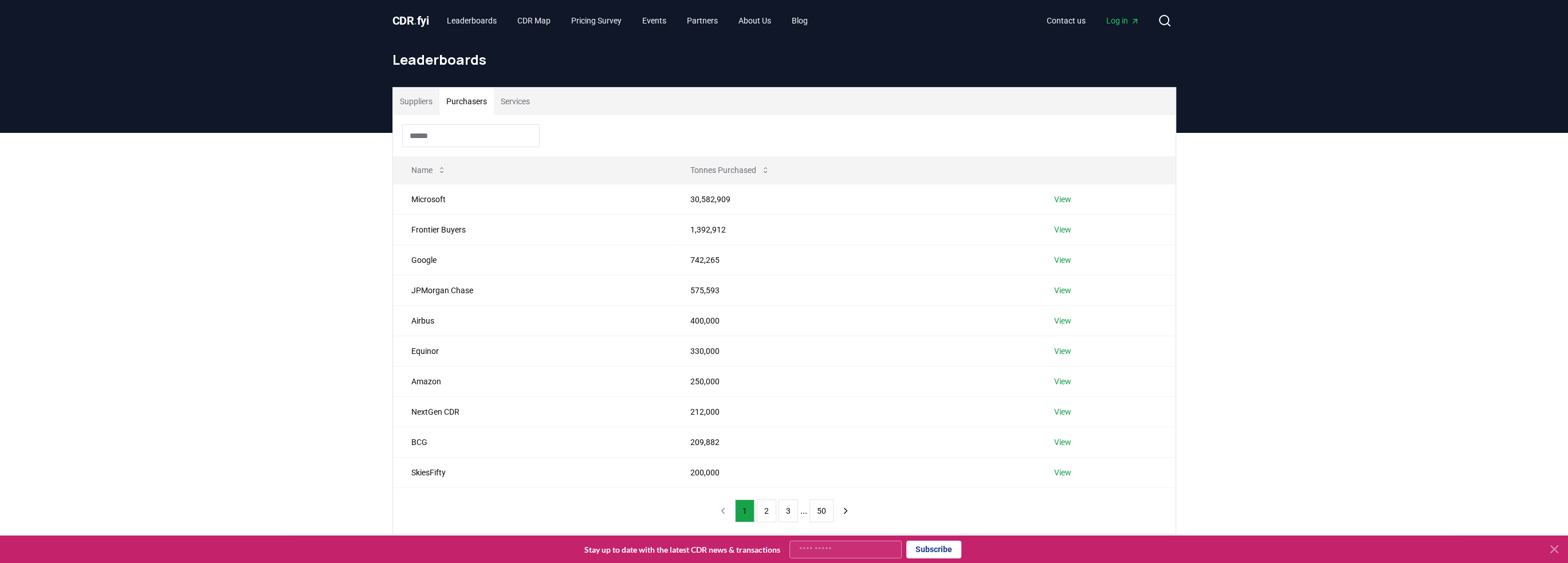
click at [695, 271] on div "Suppliers Purchasers Services Name Tonnes Purchased Microsoft 30,582,909 View F…" at bounding box center [784, 356] width 1568 height 447
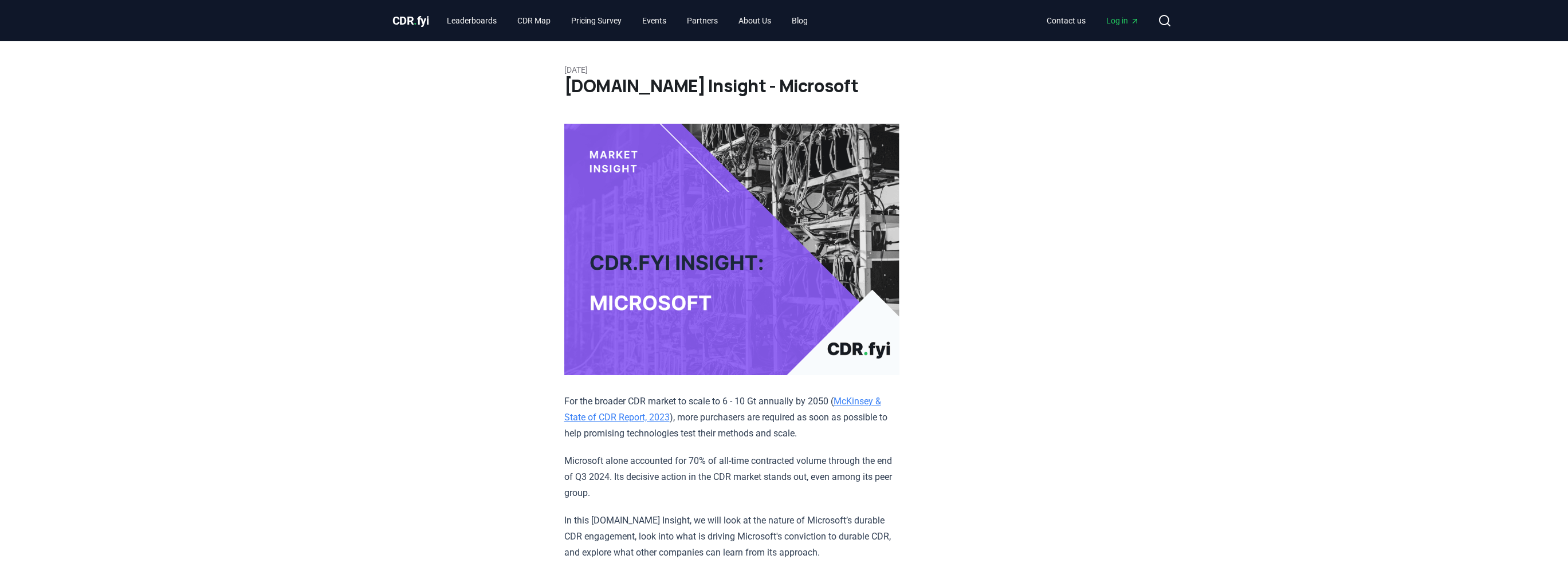
scroll to position [550, 0]
